Goal: Find contact information: Find contact information

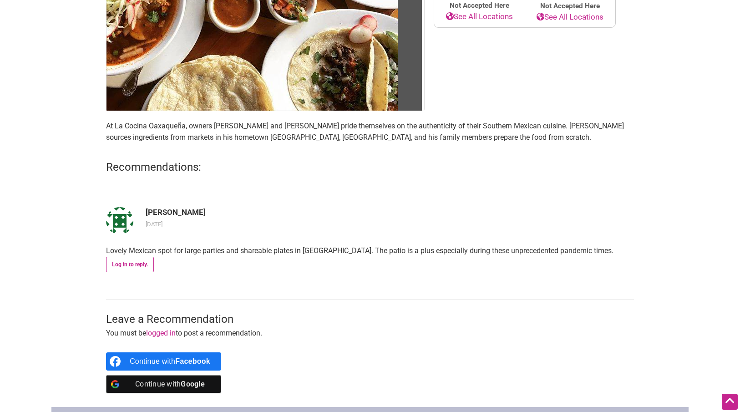
scroll to position [268, 0]
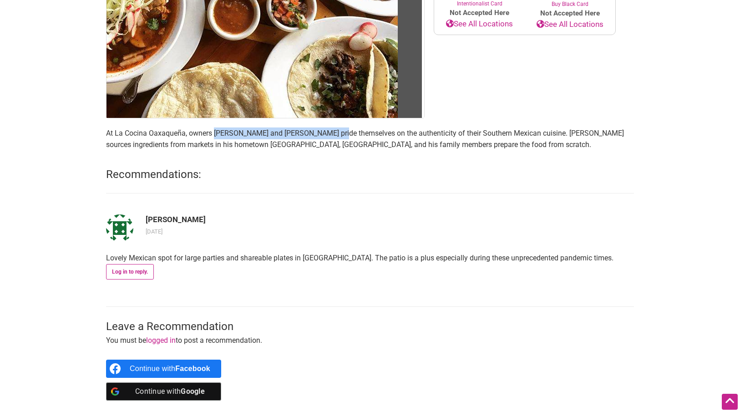
drag, startPoint x: 215, startPoint y: 134, endPoint x: 340, endPoint y: 133, distance: 125.1
click at [340, 133] on p "At La Cocina Oaxaqueña, owners [PERSON_NAME] and [PERSON_NAME] pride themselves…" at bounding box center [370, 138] width 528 height 23
copy p "[PERSON_NAME] and [PERSON_NAME]"
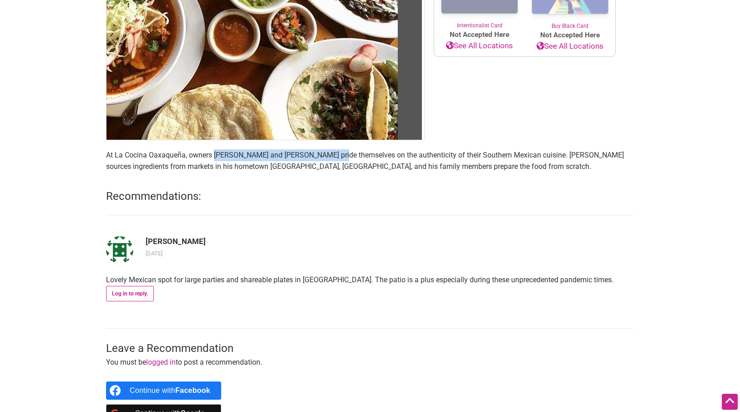
scroll to position [0, 0]
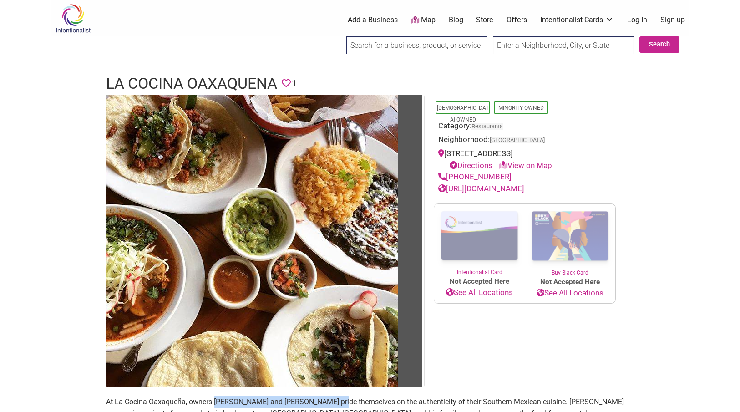
drag, startPoint x: 509, startPoint y: 176, endPoint x: 448, endPoint y: 181, distance: 61.2
click at [448, 181] on div "[PHONE_NUMBER]" at bounding box center [524, 177] width 173 height 12
copy link "[PHONE_NUMBER]"
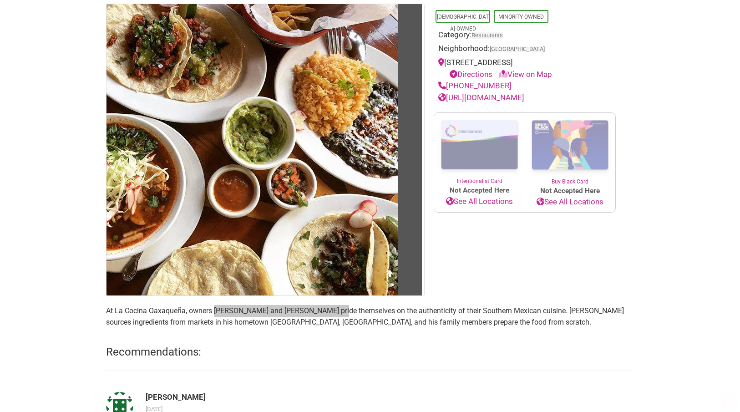
scroll to position [248, 0]
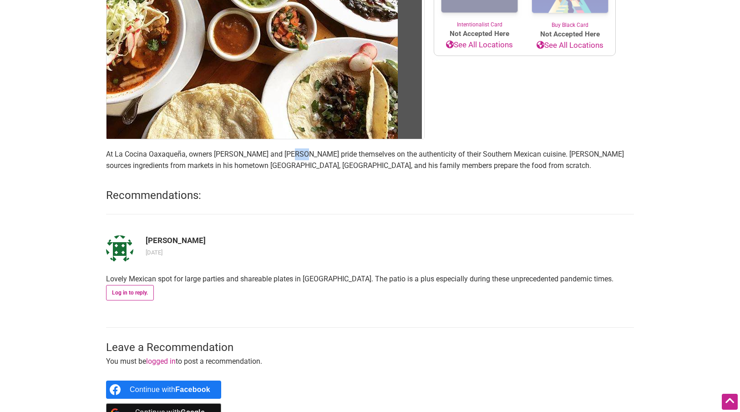
click at [301, 153] on p "At La Cocina Oaxaqueña, owners [PERSON_NAME] and [PERSON_NAME] pride themselves…" at bounding box center [370, 159] width 528 height 23
drag, startPoint x: 215, startPoint y: 153, endPoint x: 340, endPoint y: 157, distance: 125.6
click at [340, 157] on p "At La Cocina Oaxaqueña, owners [PERSON_NAME] and [PERSON_NAME] pride themselves…" at bounding box center [370, 159] width 528 height 23
copy p "[PERSON_NAME] and [PERSON_NAME]"
